Goal: Navigation & Orientation: Find specific page/section

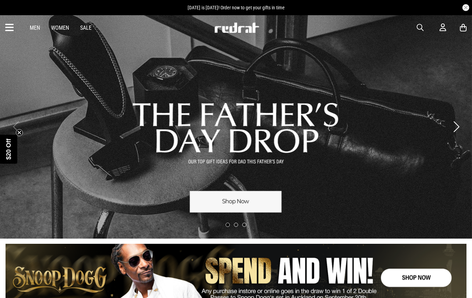
click at [10, 26] on icon at bounding box center [9, 27] width 9 height 11
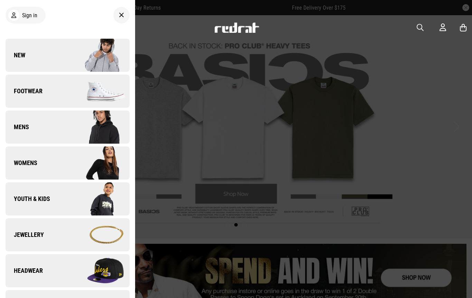
click at [111, 91] on img at bounding box center [98, 91] width 62 height 35
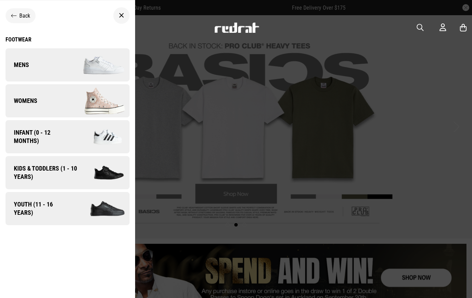
click at [104, 60] on img at bounding box center [98, 65] width 62 height 35
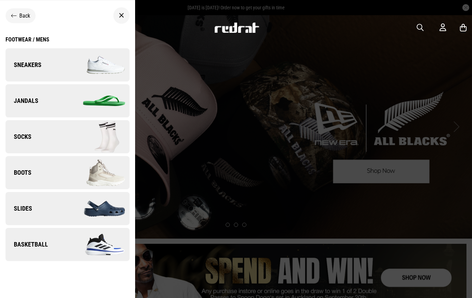
click at [114, 247] on img at bounding box center [98, 244] width 62 height 35
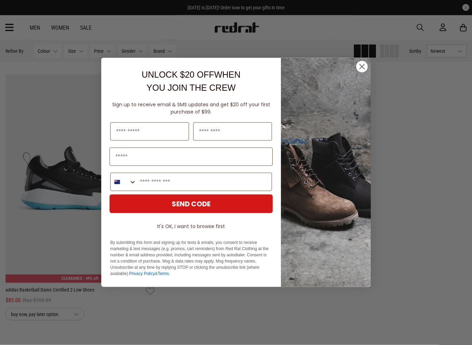
scroll to position [1607, 0]
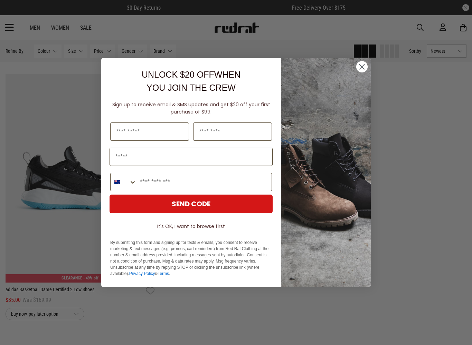
click at [365, 62] on circle "Close dialog" at bounding box center [361, 66] width 11 height 11
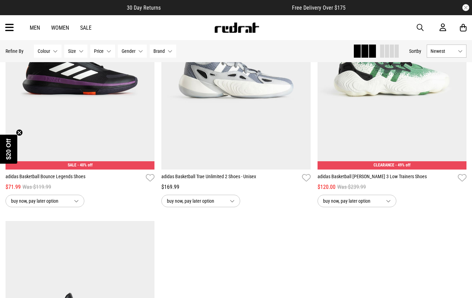
scroll to position [1460, 0]
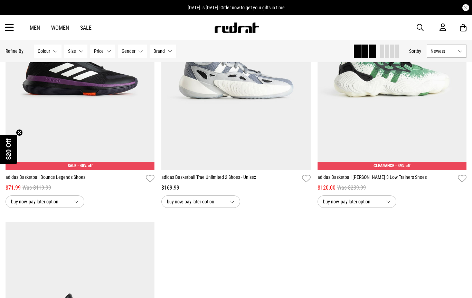
click at [10, 25] on icon at bounding box center [9, 27] width 9 height 11
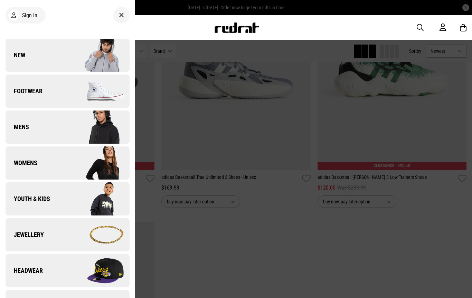
click at [103, 93] on img at bounding box center [98, 91] width 62 height 35
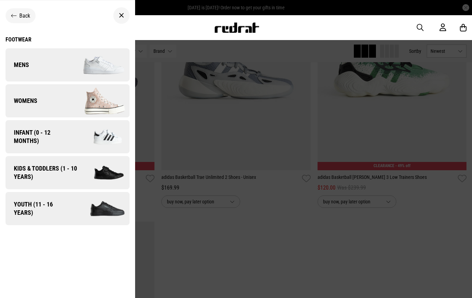
click at [112, 59] on img at bounding box center [98, 65] width 62 height 35
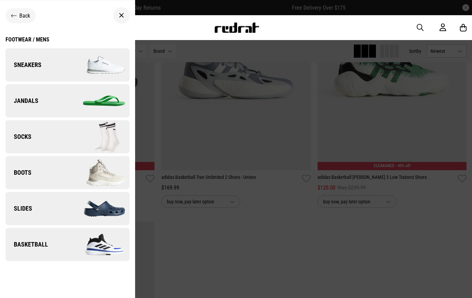
click at [107, 64] on img at bounding box center [98, 65] width 62 height 35
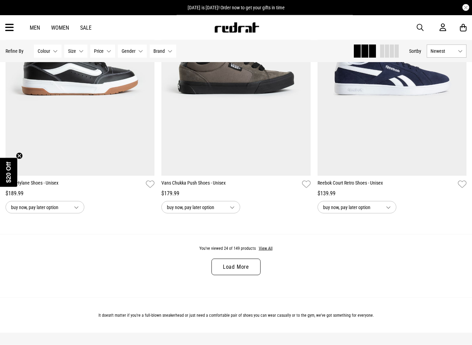
scroll to position [1974, 0]
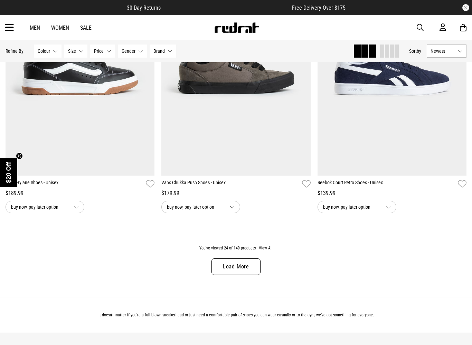
click at [268, 252] on button "View All" at bounding box center [265, 248] width 15 height 6
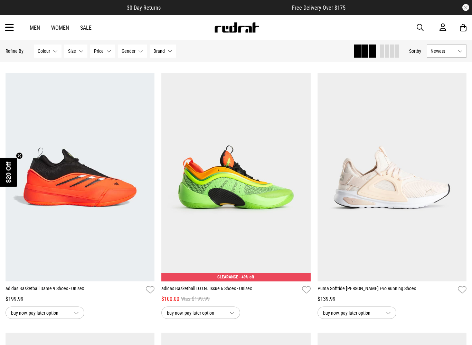
scroll to position [3168, 0]
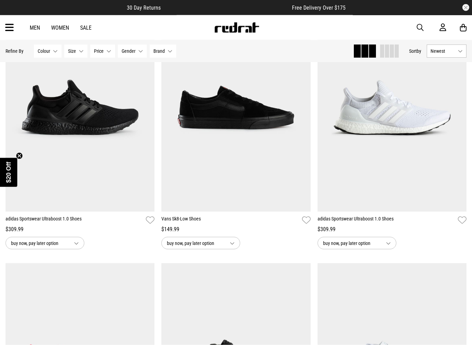
scroll to position [10515, 0]
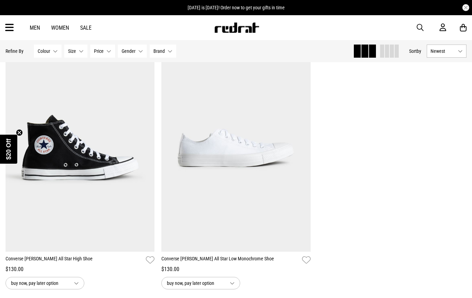
scroll to position [12814, 0]
click at [2, 22] on div "Men Women Sale Sign in New Back Footwear Back Mens Back Womens Back Youth & Kid…" at bounding box center [236, 27] width 472 height 25
click at [11, 22] on icon at bounding box center [9, 27] width 9 height 11
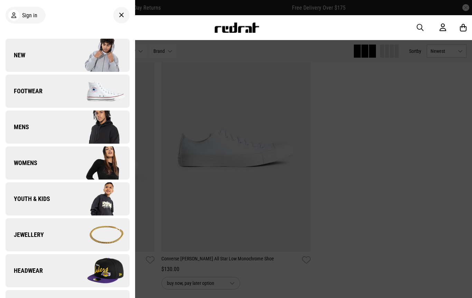
click at [114, 52] on img at bounding box center [98, 55] width 62 height 35
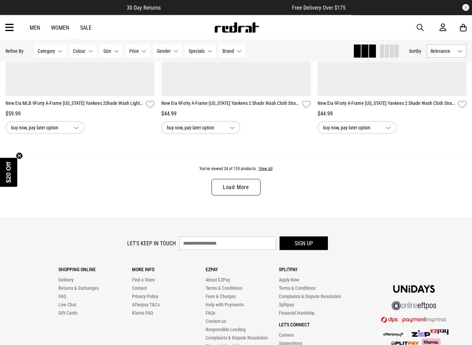
scroll to position [2054, 0]
click at [265, 168] on div "You've viewed 24 of 135 products View All Load More" at bounding box center [236, 185] width 472 height 63
click at [267, 172] on button "View All" at bounding box center [265, 169] width 15 height 6
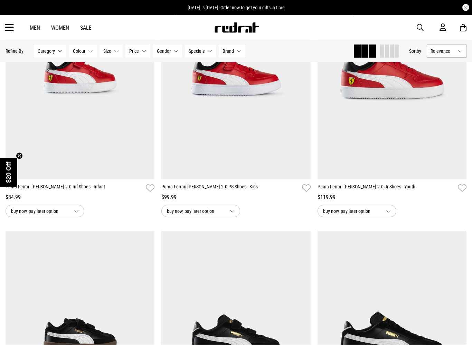
scroll to position [5609, 0]
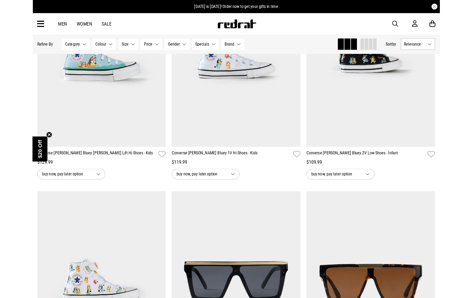
scroll to position [6393, 0]
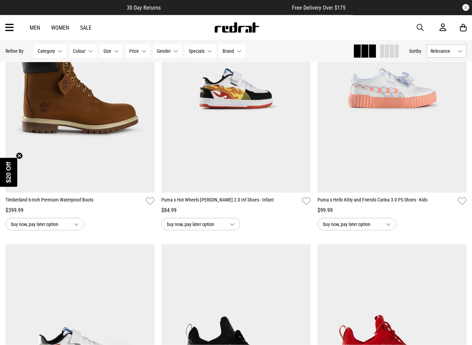
scroll to position [9755, 0]
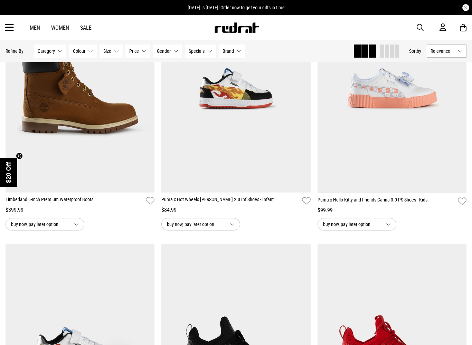
click at [459, 88] on button "Next" at bounding box center [458, 84] width 9 height 8
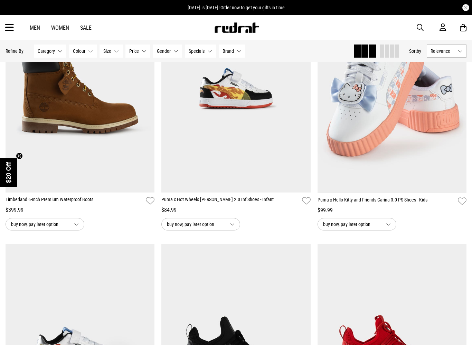
click at [462, 88] on button "Next" at bounding box center [458, 84] width 9 height 8
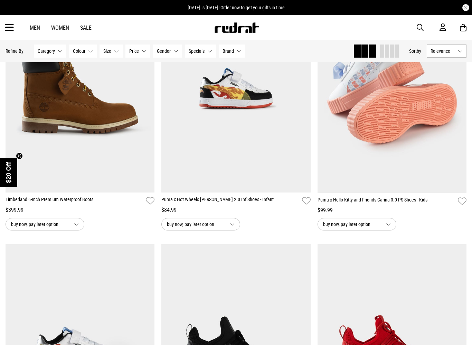
click at [458, 88] on button "Next" at bounding box center [458, 84] width 9 height 8
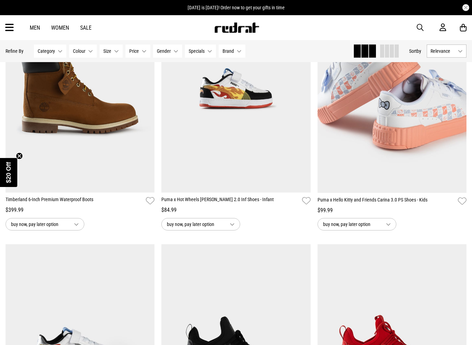
click at [460, 88] on button "Next" at bounding box center [458, 84] width 9 height 8
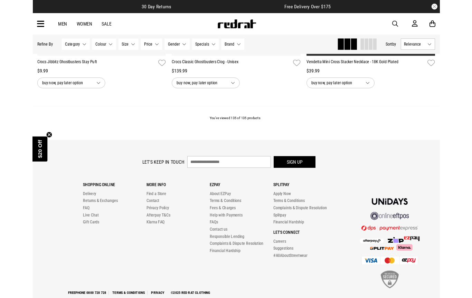
scroll to position [11798, 0]
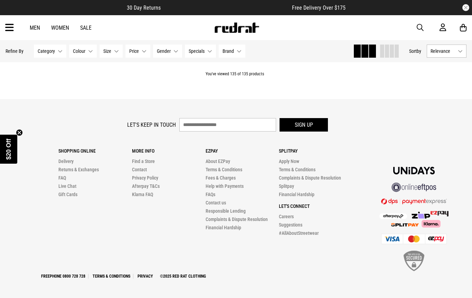
click at [12, 31] on icon at bounding box center [9, 27] width 9 height 11
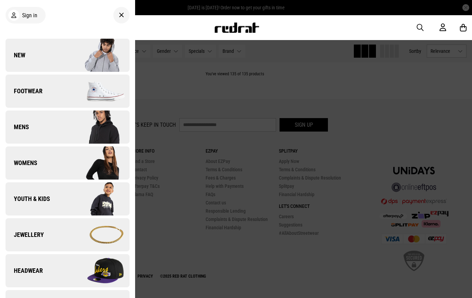
click at [19, 200] on span "Youth & Kids" at bounding box center [28, 199] width 45 height 8
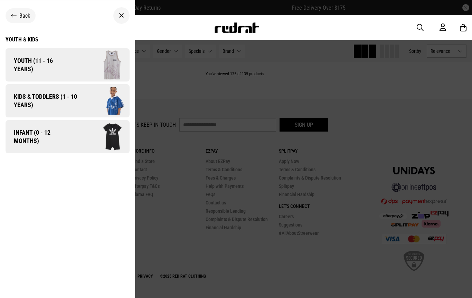
click at [25, 65] on span "Youth (11 - 16 years)" at bounding box center [38, 65] width 65 height 17
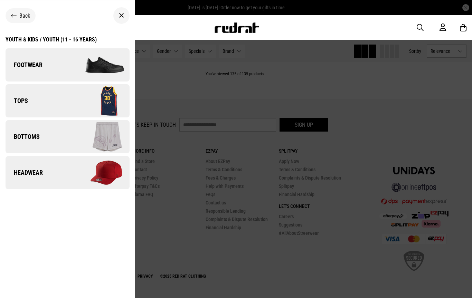
click at [16, 102] on span "Tops" at bounding box center [17, 101] width 22 height 8
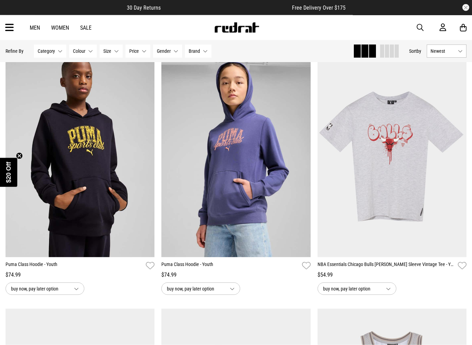
scroll to position [74, 0]
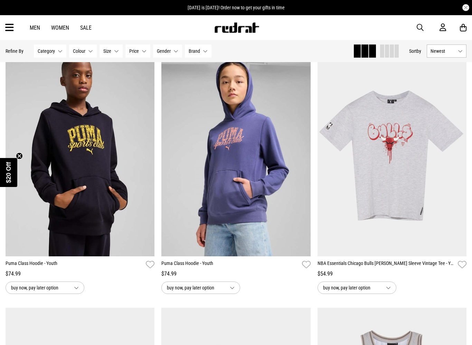
click at [6, 30] on icon at bounding box center [9, 27] width 9 height 11
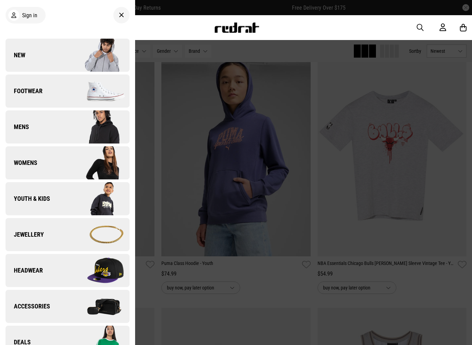
click at [44, 197] on span "Youth & Kids" at bounding box center [28, 199] width 45 height 8
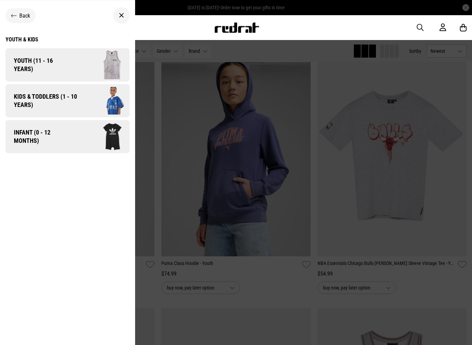
click at [25, 59] on span "Youth (11 - 16 years)" at bounding box center [38, 65] width 65 height 17
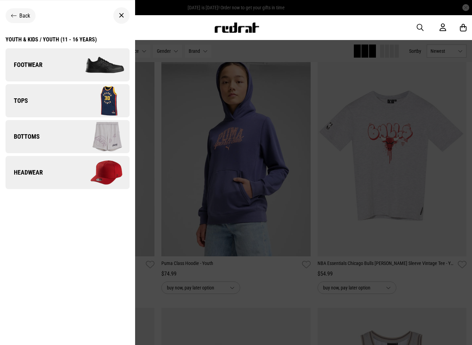
click at [20, 173] on span "Headwear" at bounding box center [24, 172] width 37 height 8
